Goal: Use online tool/utility

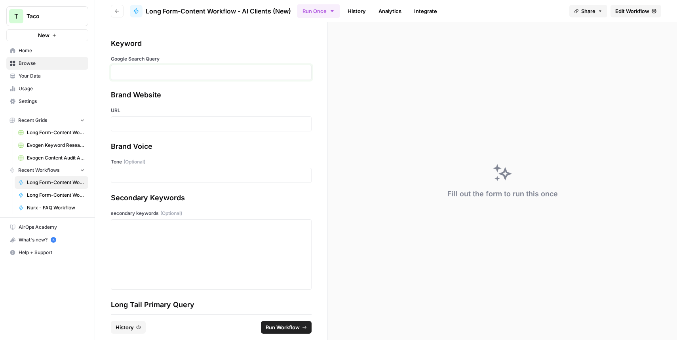
click at [139, 72] on p at bounding box center [211, 72] width 190 height 8
click at [139, 124] on p at bounding box center [211, 124] width 190 height 8
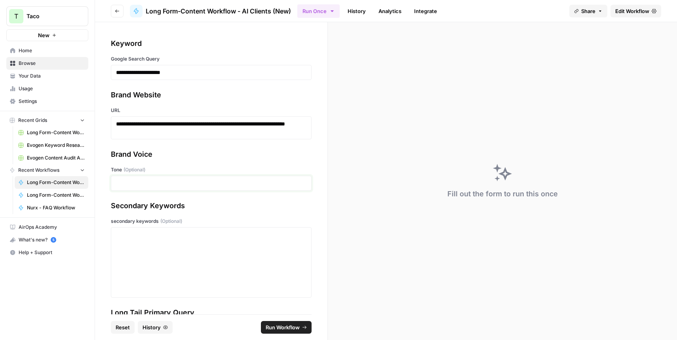
click at [119, 186] on p at bounding box center [211, 183] width 190 height 8
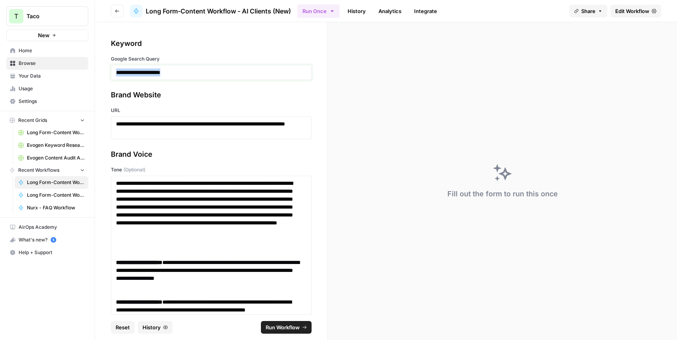
drag, startPoint x: 117, startPoint y: 74, endPoint x: 177, endPoint y: 74, distance: 59.8
click at [177, 74] on p "**********" at bounding box center [208, 72] width 184 height 8
copy p "**********"
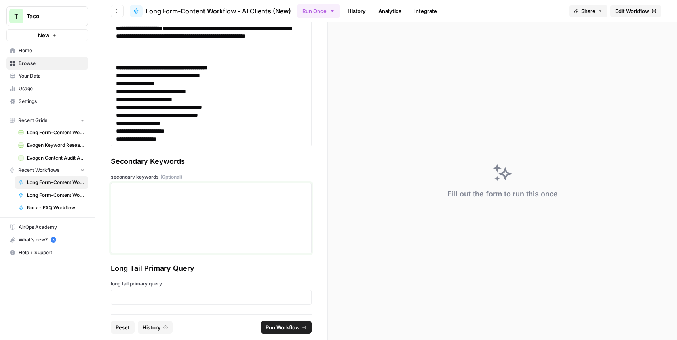
click at [203, 196] on div at bounding box center [211, 217] width 190 height 63
click at [126, 297] on p at bounding box center [211, 297] width 190 height 8
click at [141, 198] on div at bounding box center [211, 217] width 190 height 63
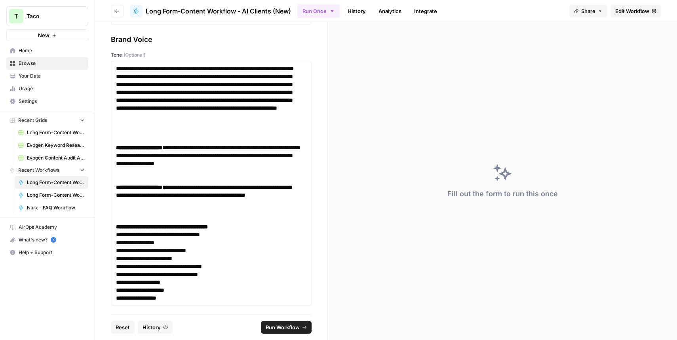
scroll to position [0, 0]
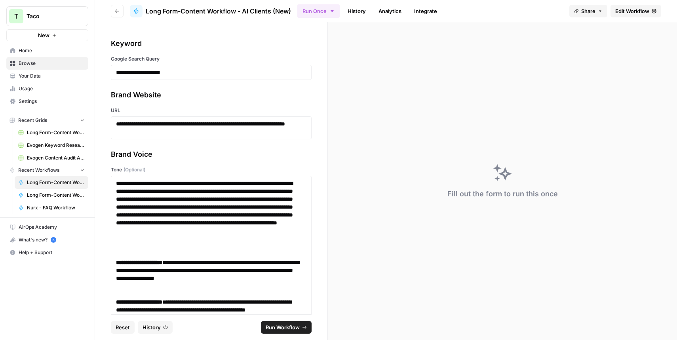
click at [272, 329] on span "Run Workflow" at bounding box center [283, 327] width 34 height 8
